Goal: Check status: Check status

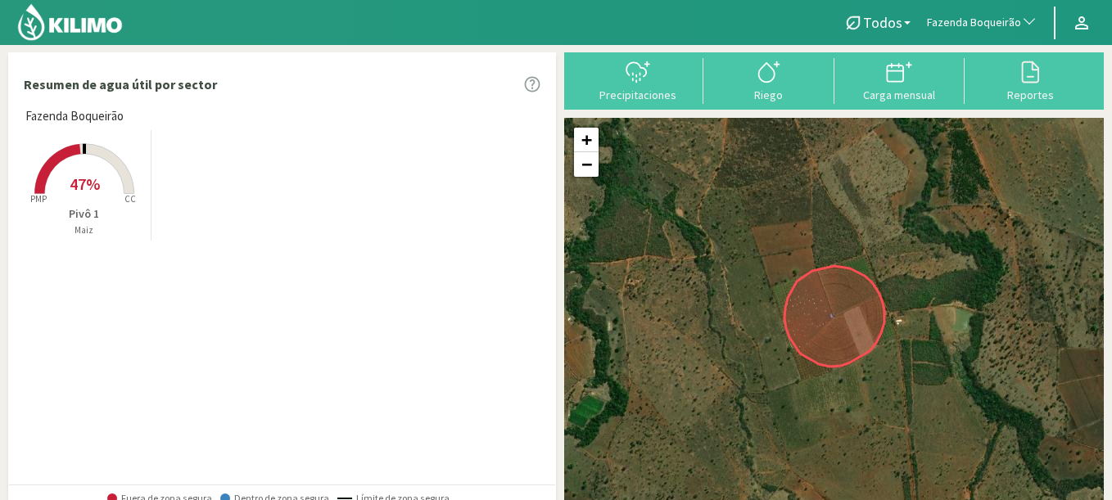
click at [1002, 26] on span "Fazenda Boqueirão" at bounding box center [974, 23] width 94 height 16
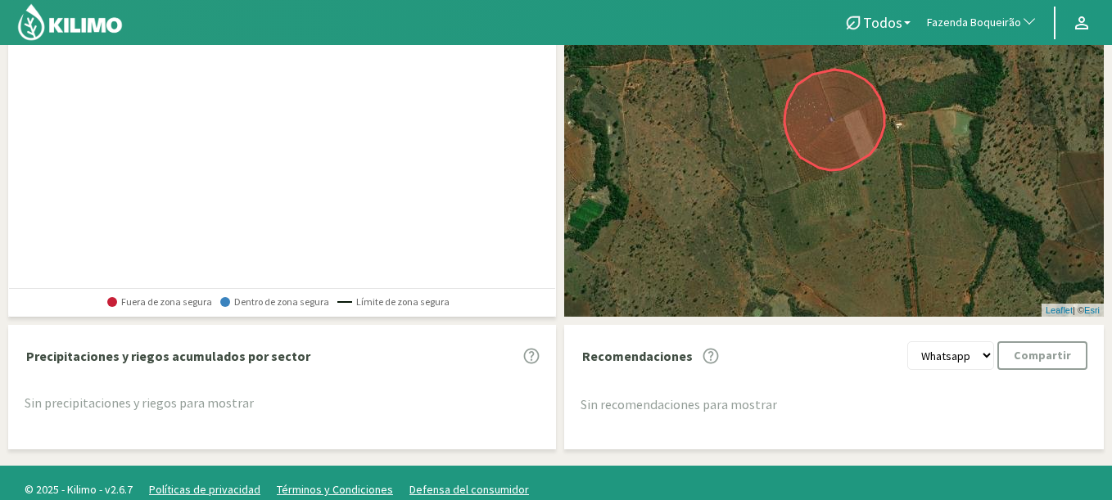
scroll to position [197, 0]
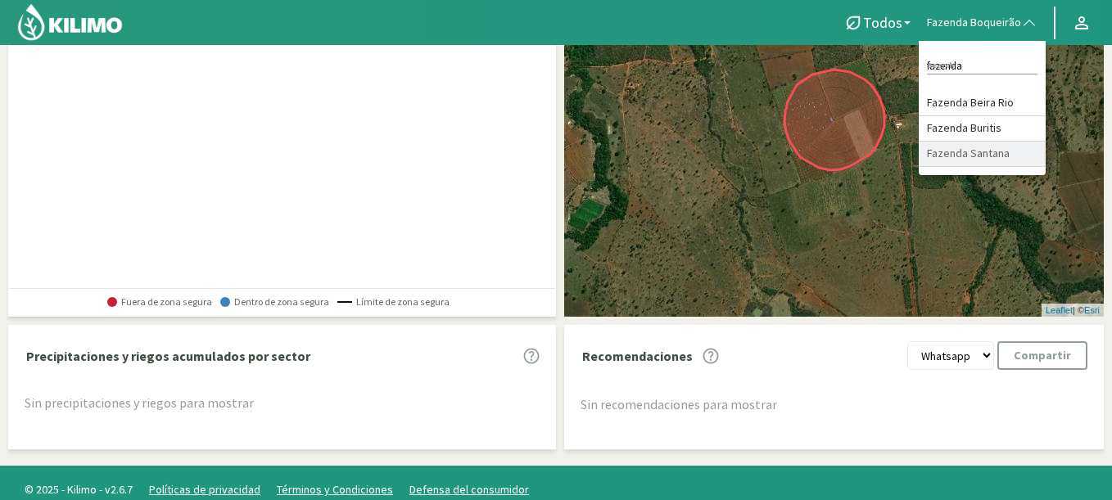
type input "fazenda"
click at [999, 147] on li "Fazenda Santana" at bounding box center [982, 154] width 127 height 25
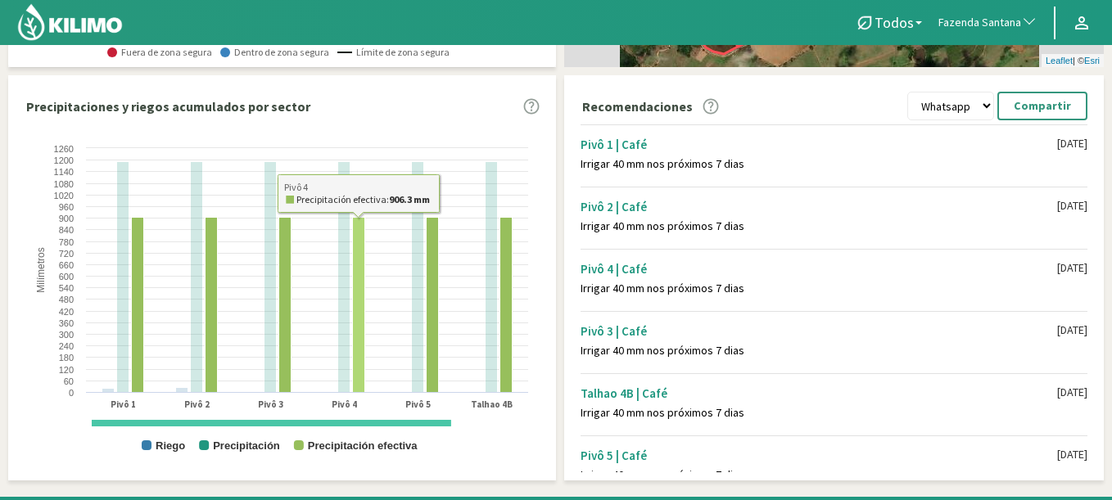
scroll to position [0, 0]
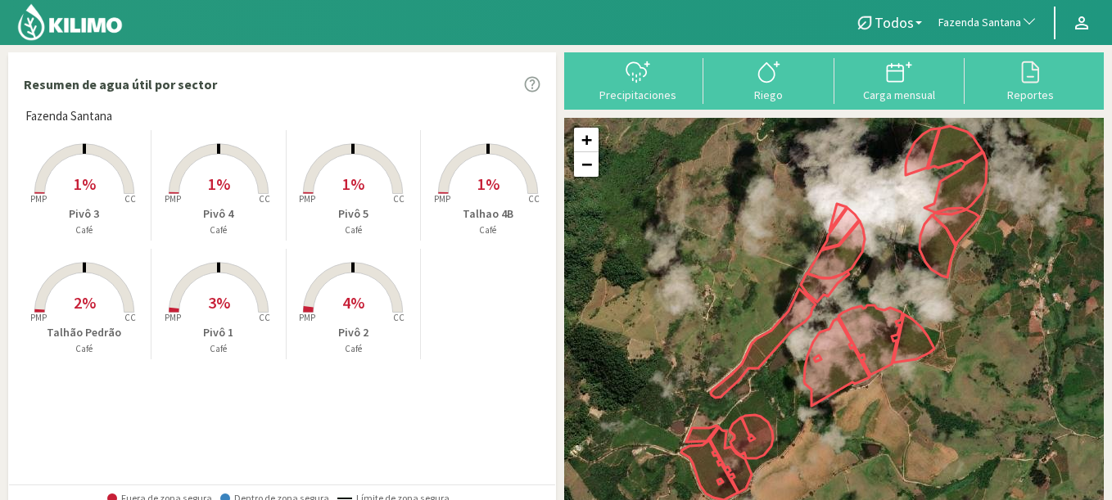
click at [88, 174] on span "1%" at bounding box center [85, 184] width 22 height 20
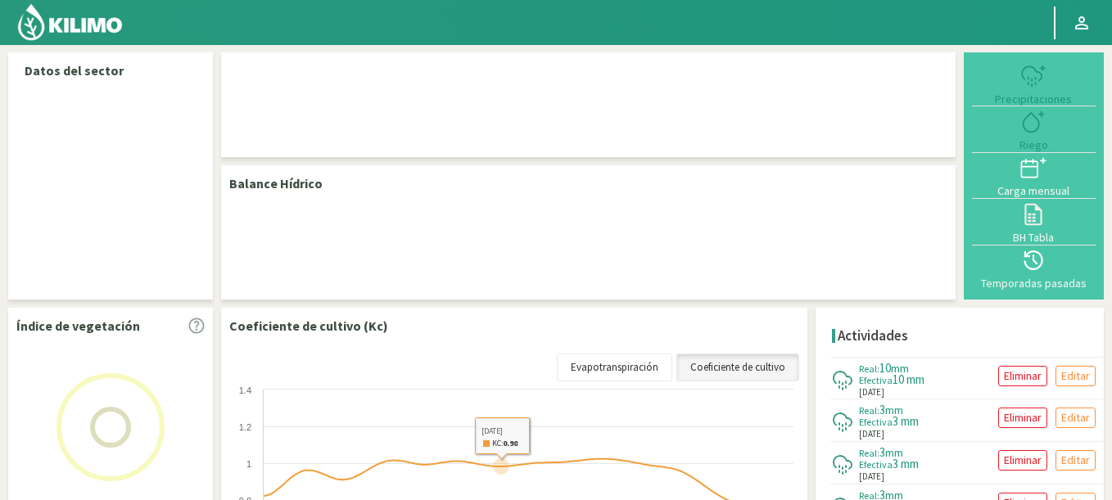
select select "106: Object"
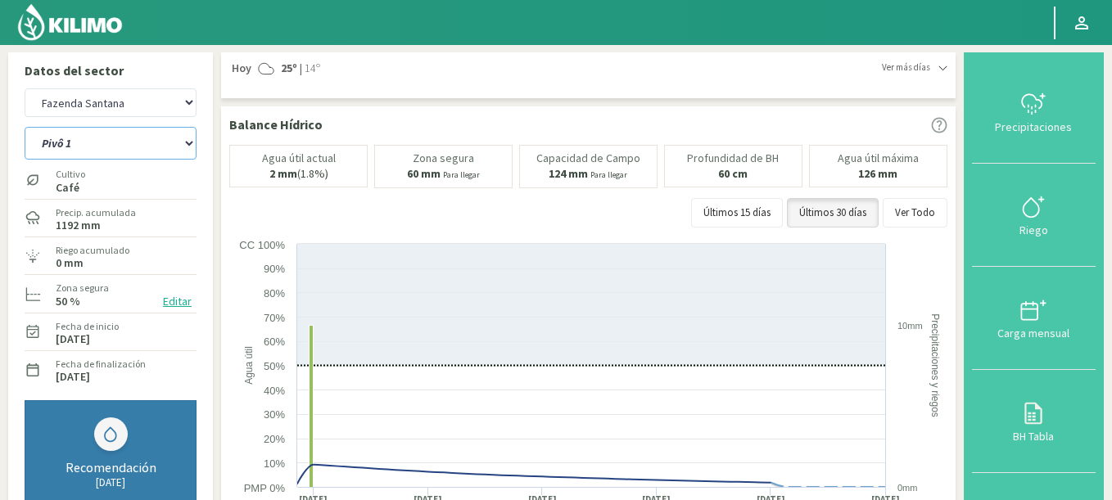
click at [25, 127] on select "Pivô 1 Pivô 2 Pivô 3 Pivô 4 Pivô 5 Talhao 4B Talhão [PERSON_NAME]" at bounding box center [111, 143] width 172 height 33
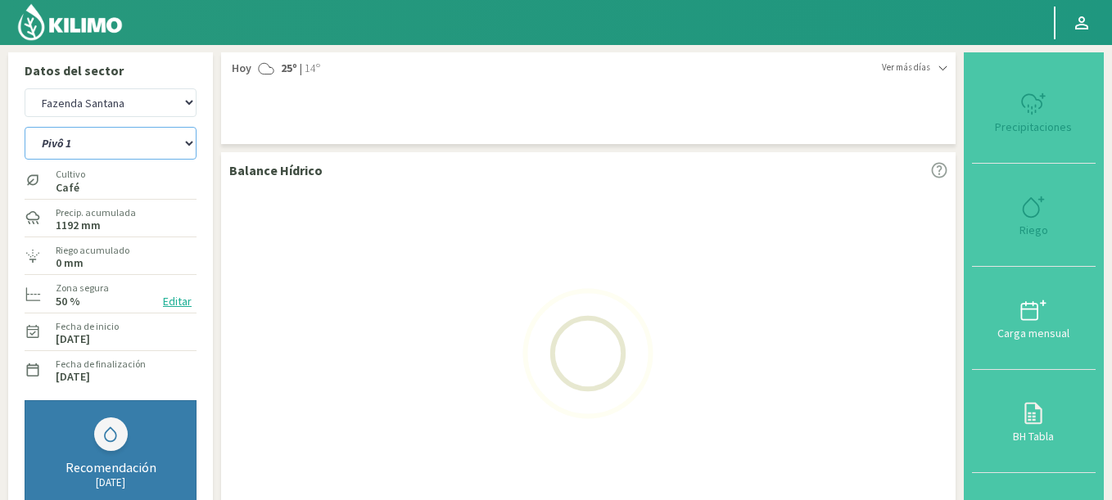
select select "2: Object"
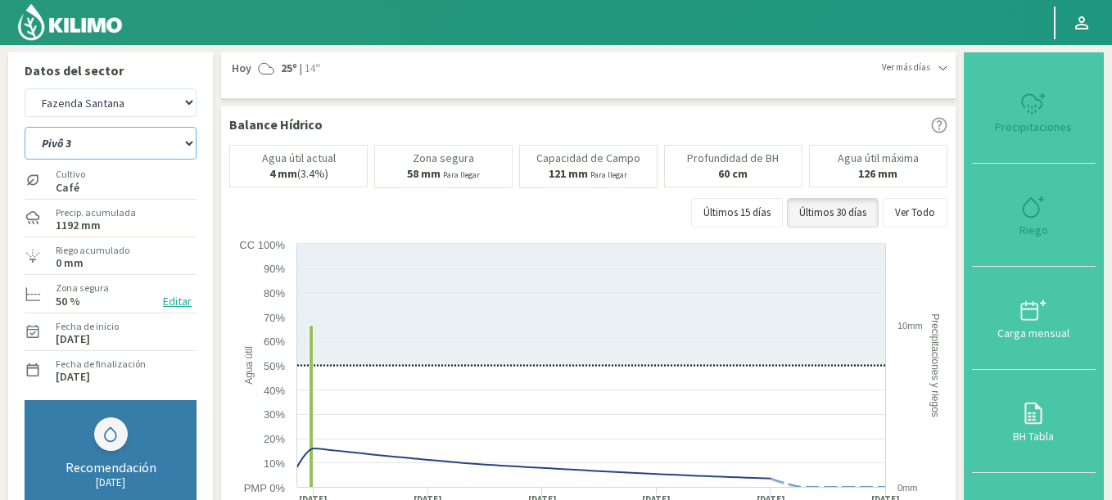
select select "391: Object"
click at [25, 127] on select "Pivô 1 Pivô 2 Pivô 3 Pivô 4 Pivô 5 Talhao 4B Talhão [PERSON_NAME]" at bounding box center [111, 143] width 172 height 33
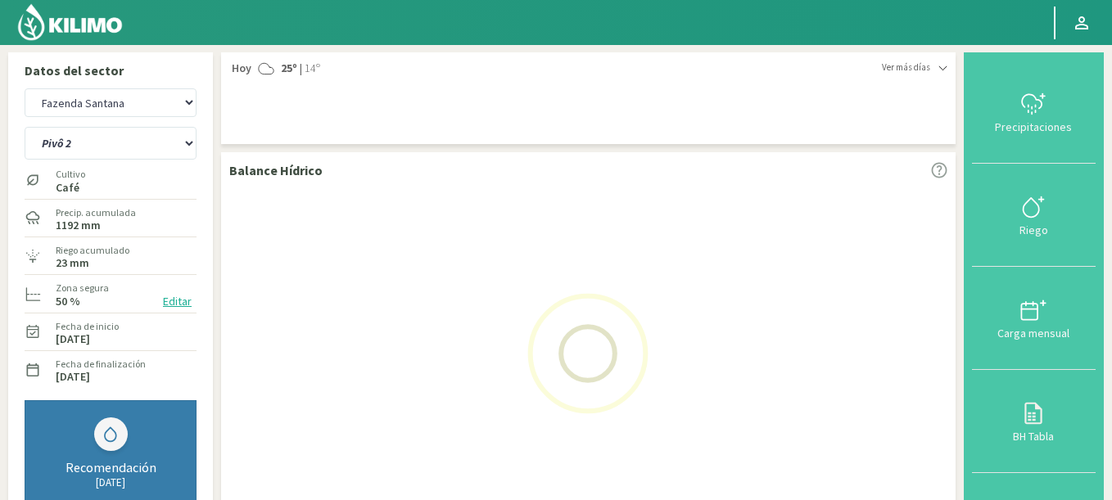
select select "7: Object"
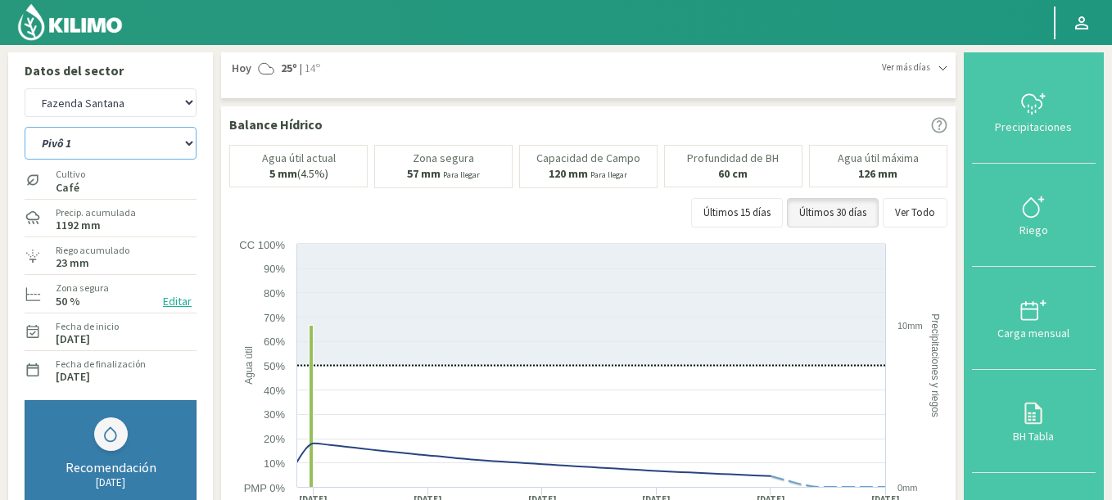
select select "676: Object"
click at [25, 127] on select "Pivô 1 Pivô 2 Pivô 3 Pivô 4 Pivô 5 Talhao 4B Talhão [PERSON_NAME]" at bounding box center [111, 143] width 172 height 33
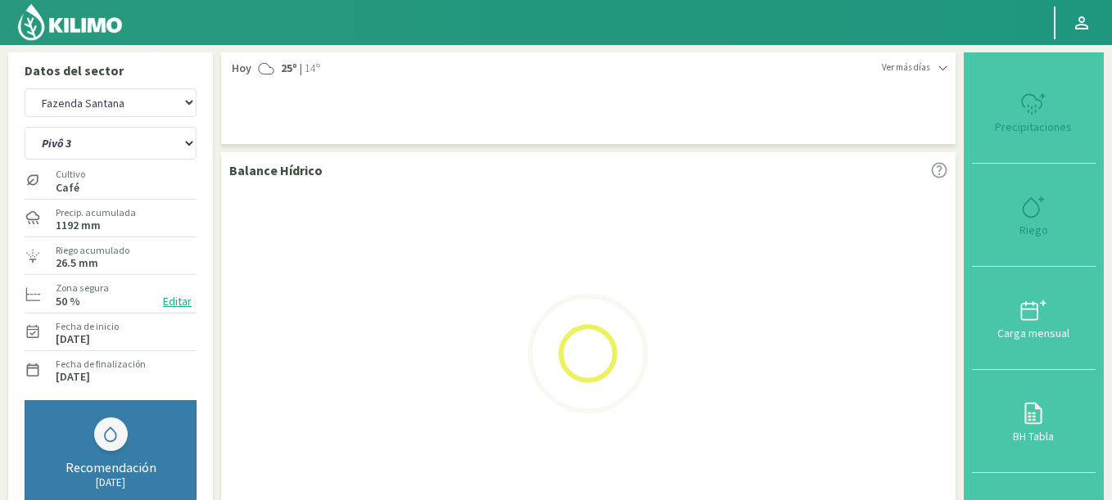
select select "15: Object"
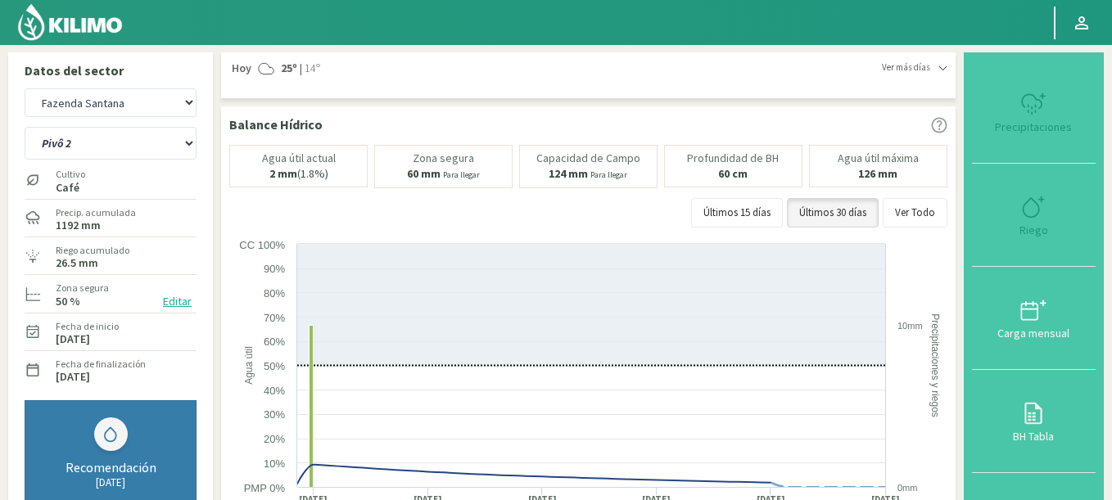
select select "961: Object"
click at [25, 127] on select "Pivô 1 Pivô 2 Pivô 3 Pivô 4 Pivô 5 Talhao 4B Talhão [PERSON_NAME]" at bounding box center [111, 143] width 172 height 33
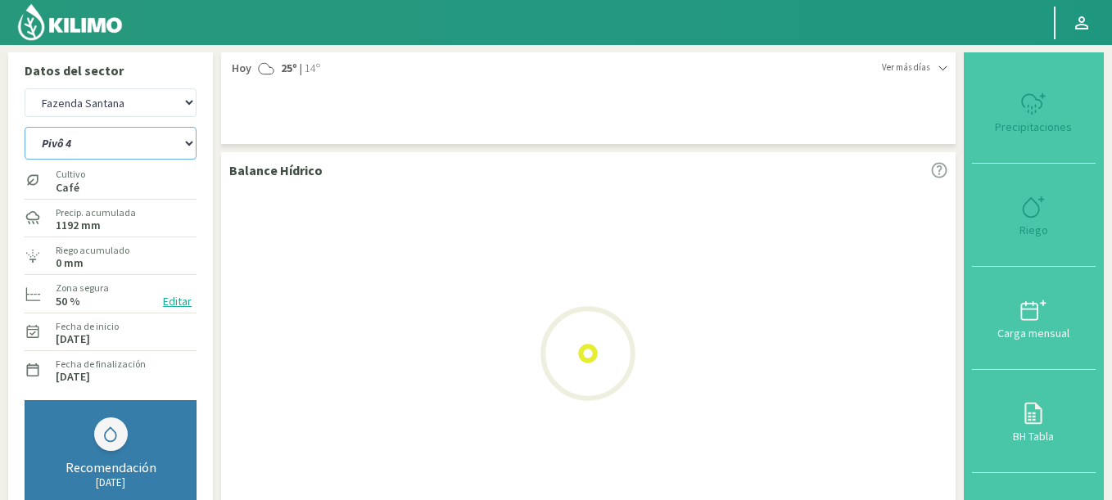
select select "23: Object"
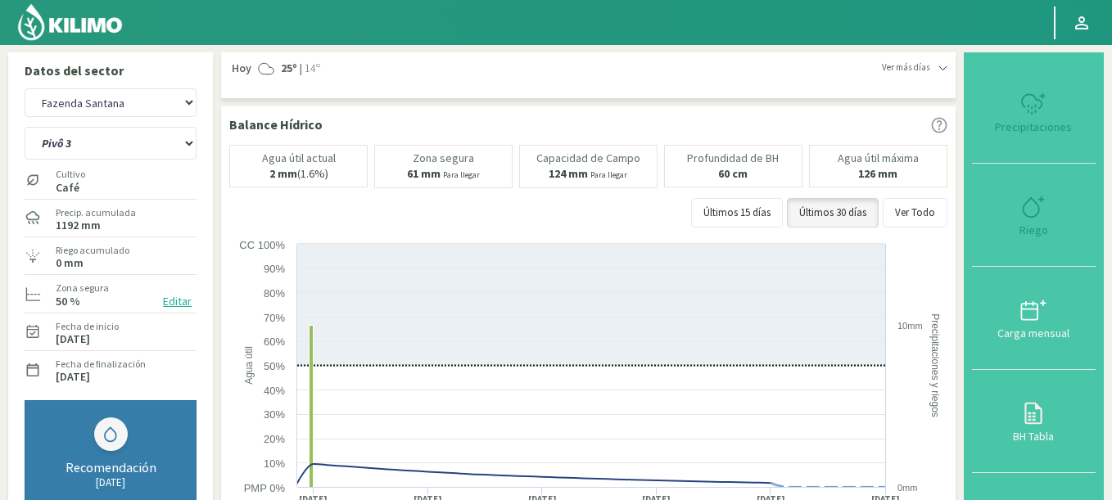
select select "1246: Object"
click at [25, 127] on select "Pivô 1 Pivô 2 Pivô 3 Pivô 4 Pivô 5 Talhao 4B Talhão [PERSON_NAME]" at bounding box center [111, 143] width 172 height 33
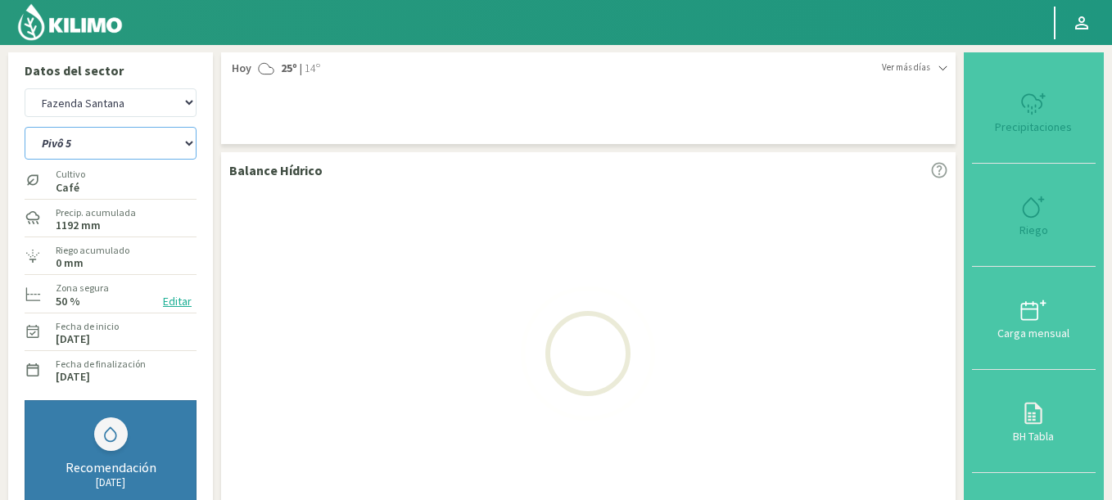
select select "31: Object"
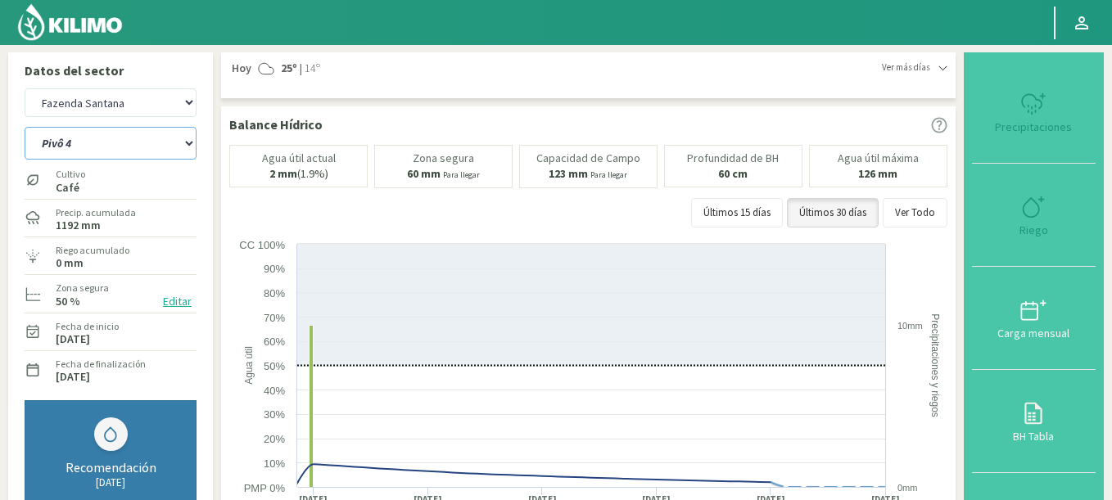
select select "1531: Object"
click at [25, 127] on select "Pivô 1 Pivô 2 Pivô 3 Pivô 4 Pivô 5 Talhao 4B Talhão [PERSON_NAME]" at bounding box center [111, 143] width 172 height 33
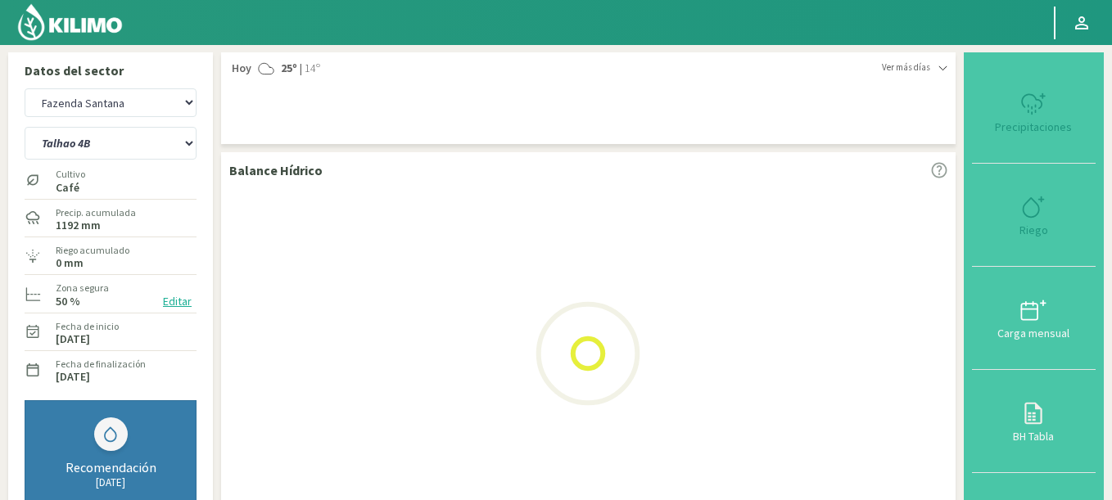
select select "39: Object"
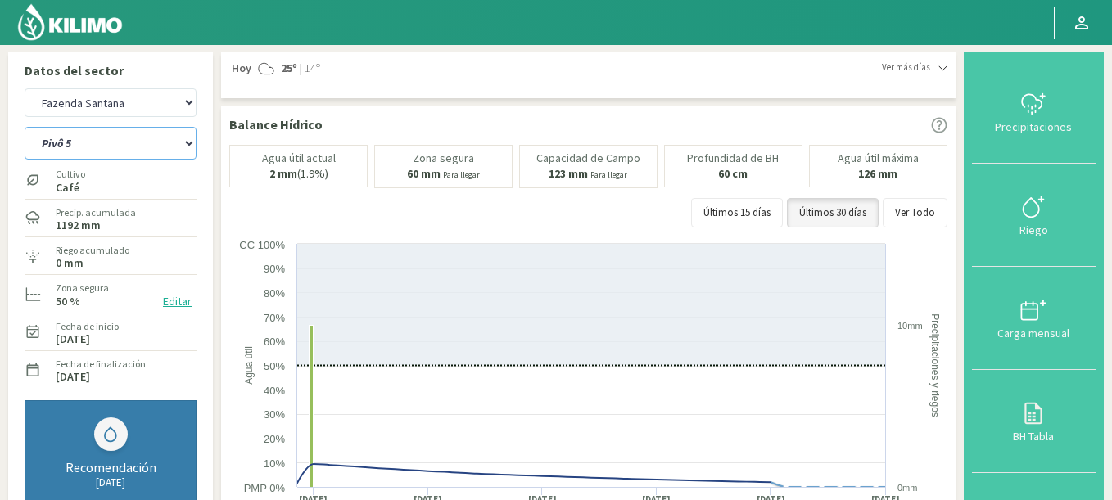
select select "1816: Object"
select select "47: Object"
